Goal: Find specific page/section: Find specific page/section

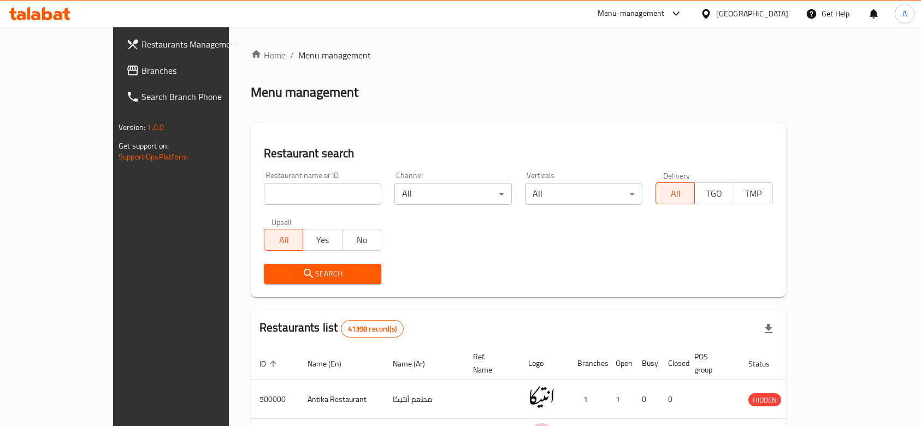
scroll to position [145, 0]
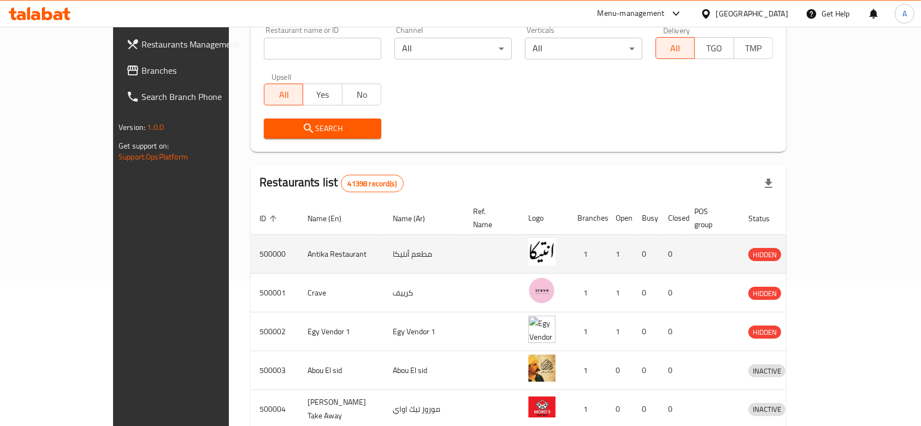
click at [821, 248] on icon "enhanced table" at bounding box center [814, 254] width 13 height 13
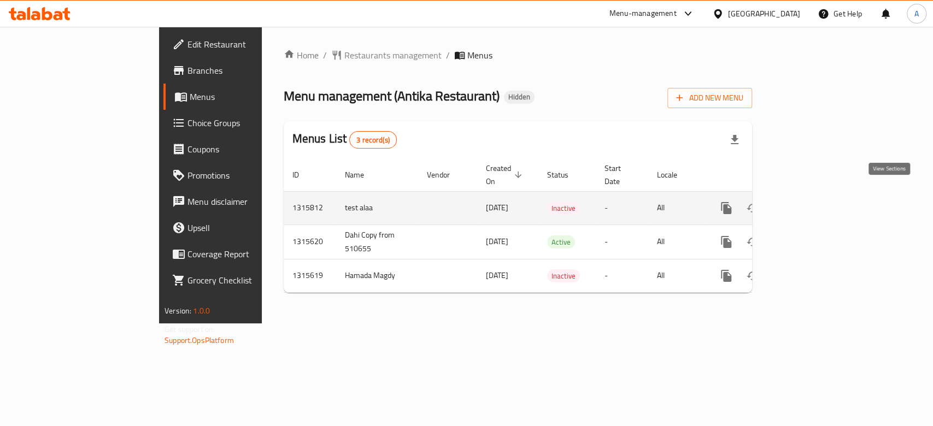
click at [818, 203] on link "enhanced table" at bounding box center [805, 208] width 26 height 26
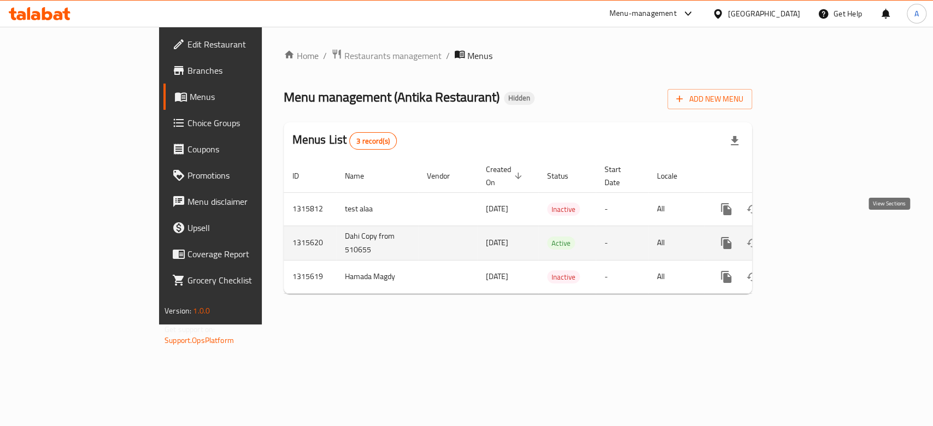
click at [812, 237] on icon "enhanced table" at bounding box center [804, 243] width 13 height 13
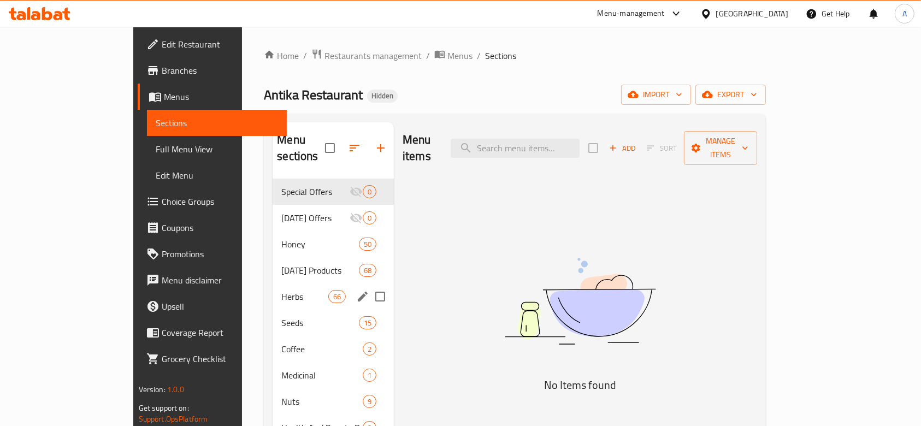
click at [273, 284] on div "Herbs 66" at bounding box center [333, 297] width 121 height 26
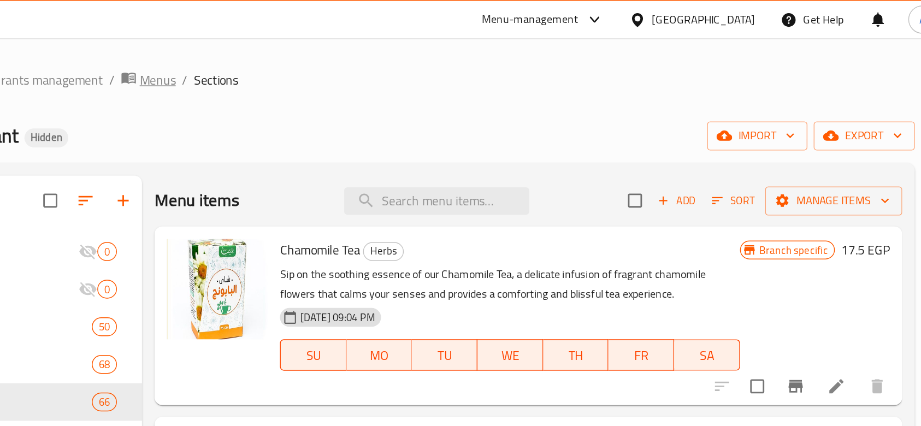
click at [369, 58] on span "Menus" at bounding box center [371, 55] width 25 height 13
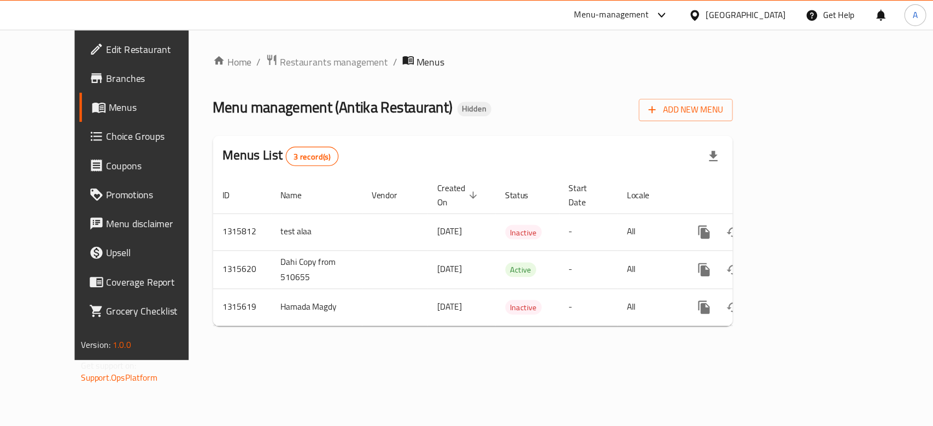
click at [787, 14] on div "Egypt" at bounding box center [764, 14] width 72 height 12
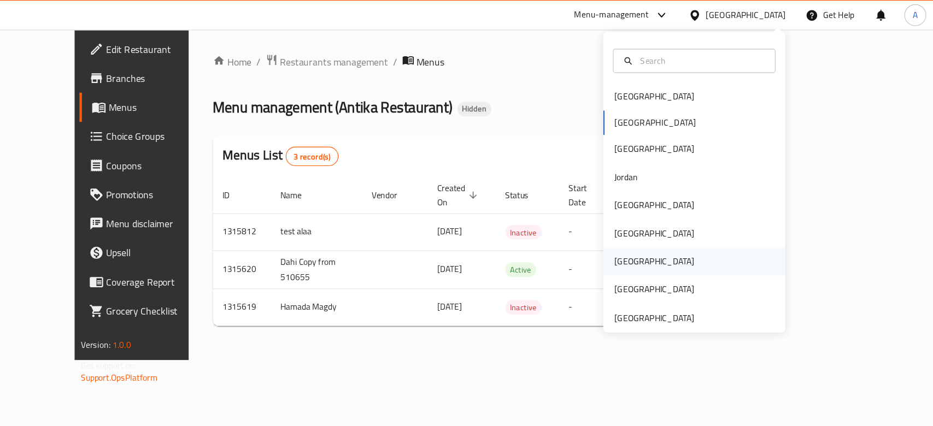
click at [695, 242] on div "[GEOGRAPHIC_DATA]" at bounding box center [718, 235] width 164 height 25
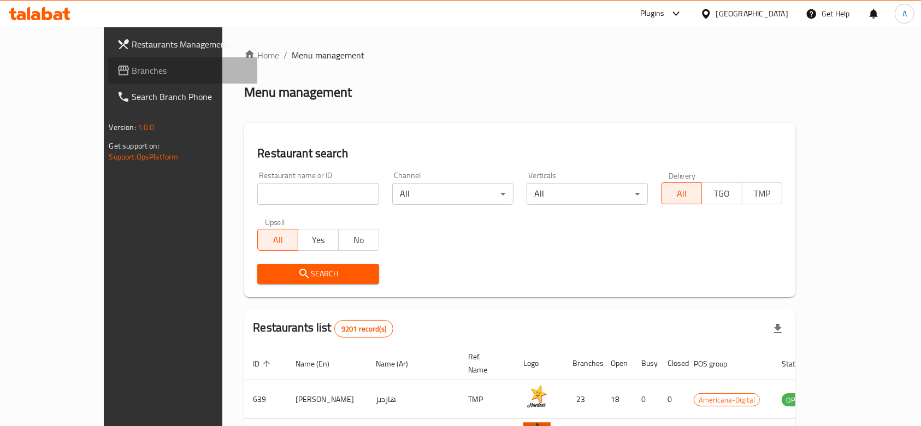
click at [108, 77] on link "Branches" at bounding box center [183, 70] width 150 height 26
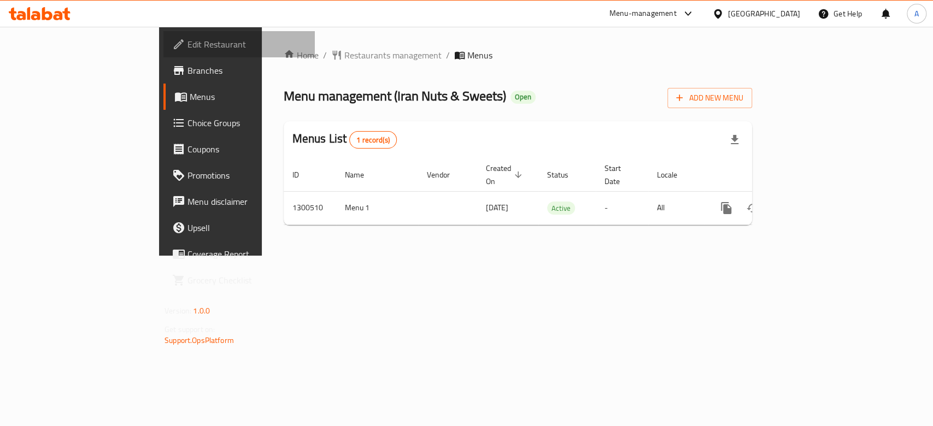
click at [187, 43] on span "Edit Restaurant" at bounding box center [246, 44] width 119 height 13
